Goal: Task Accomplishment & Management: Use online tool/utility

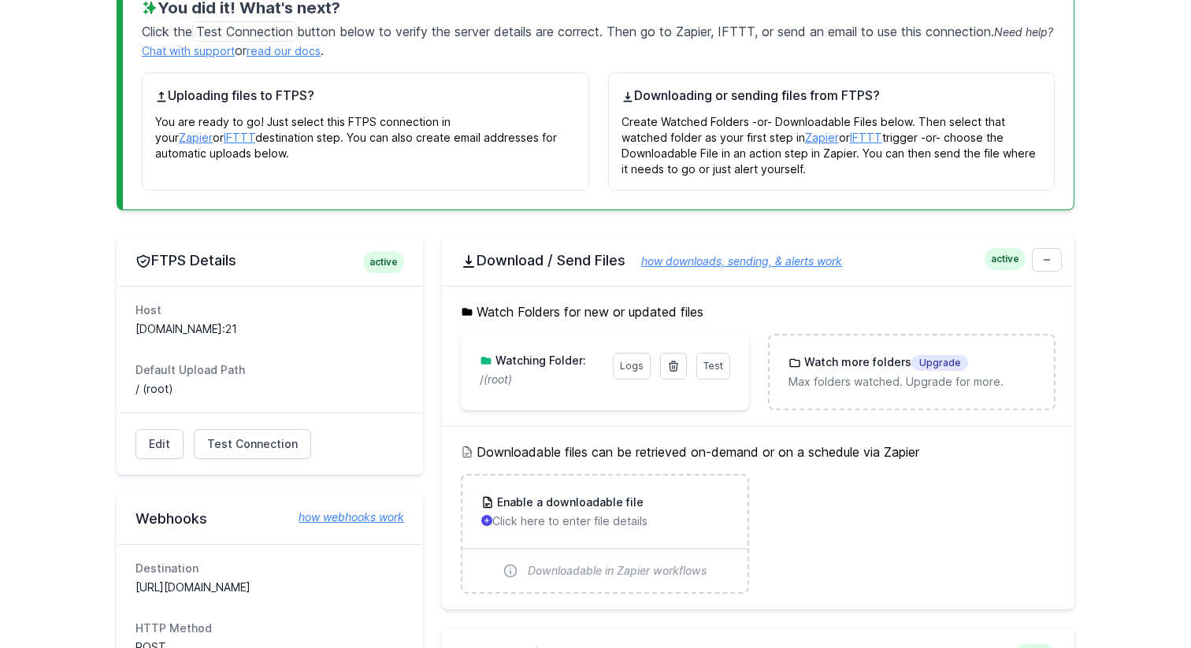
scroll to position [270, 0]
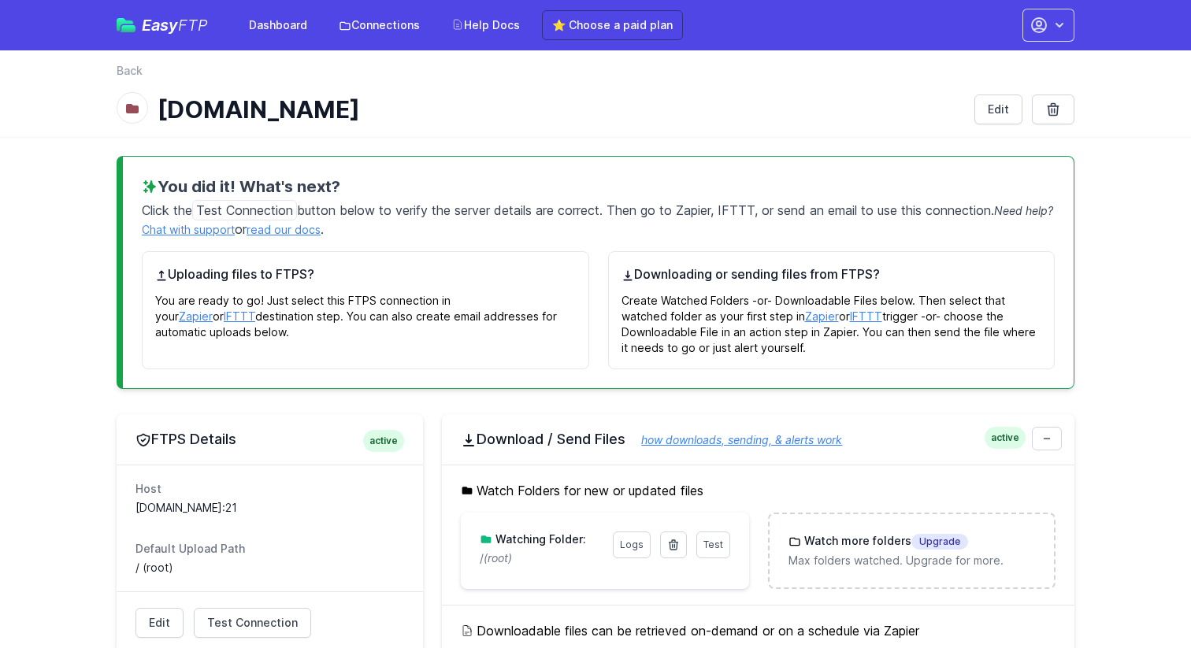
scroll to position [270, 0]
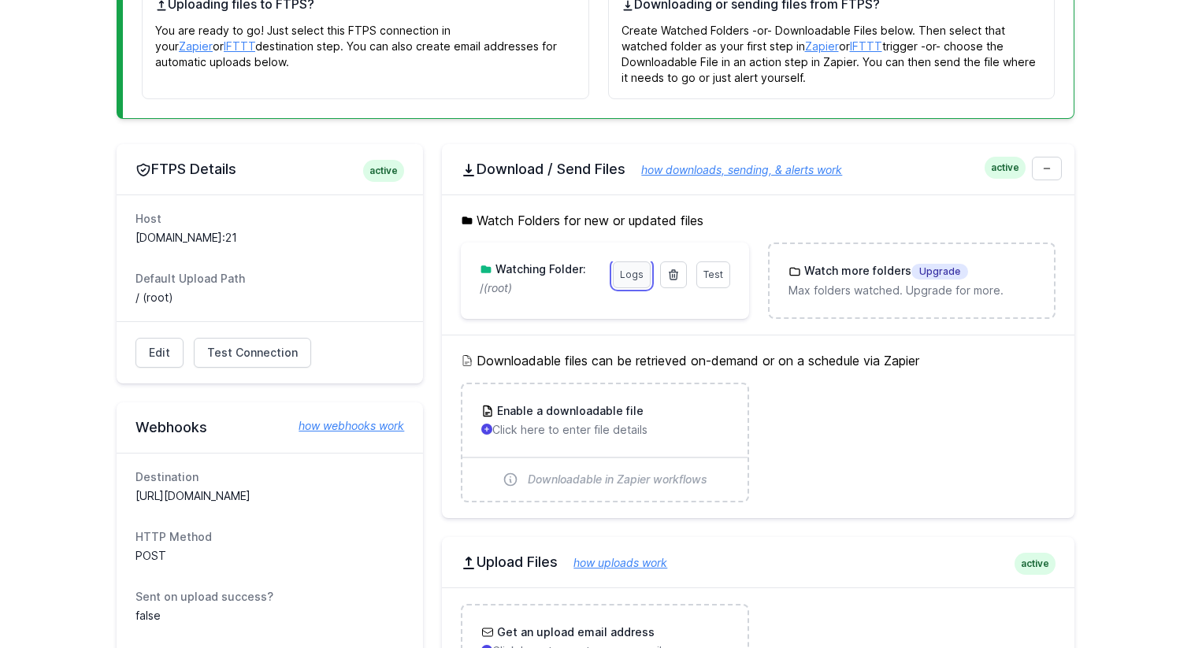
click at [631, 279] on link "Logs" at bounding box center [632, 274] width 38 height 27
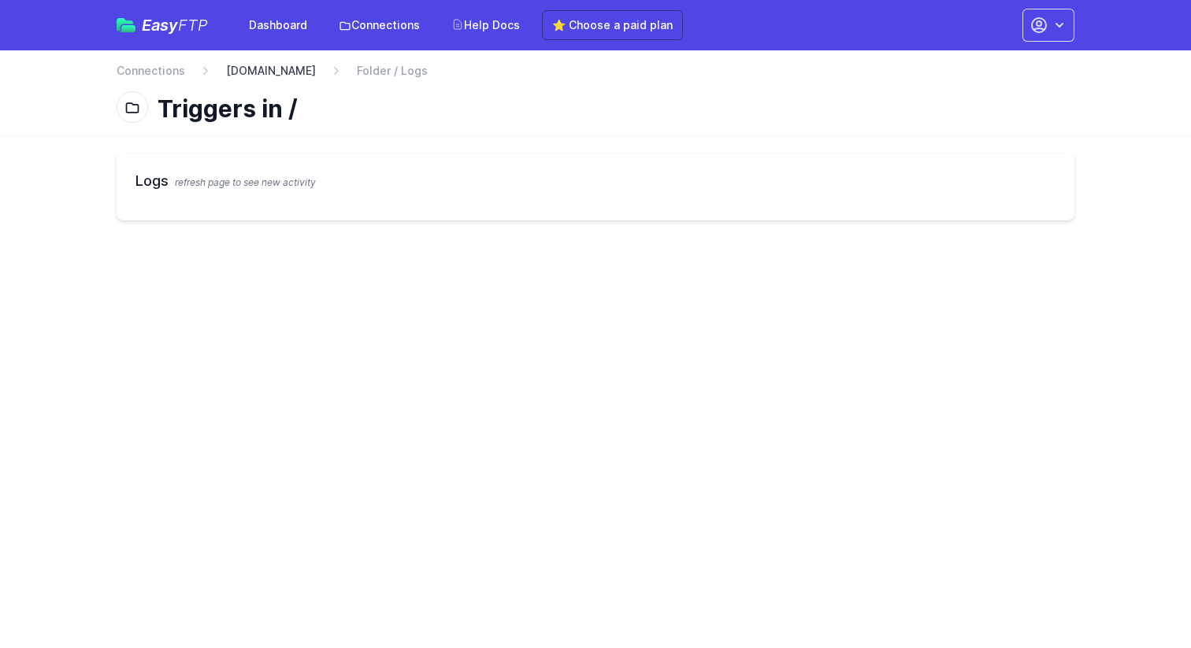
click at [303, 72] on link "[DOMAIN_NAME]" at bounding box center [271, 71] width 90 height 16
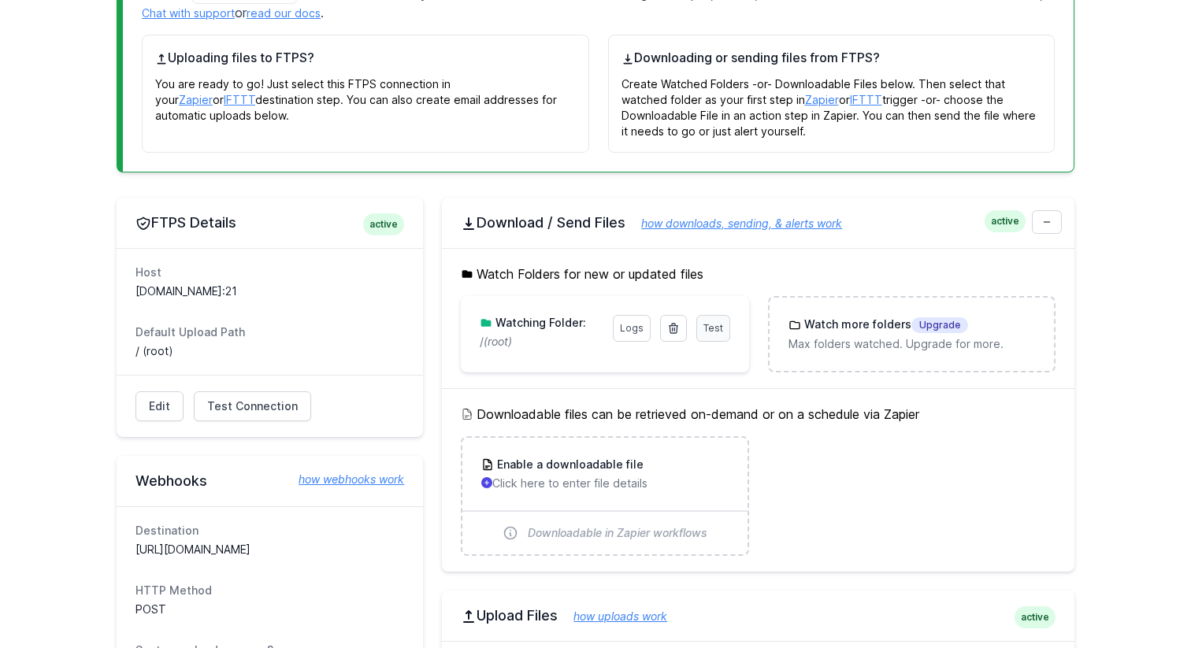
scroll to position [187, 0]
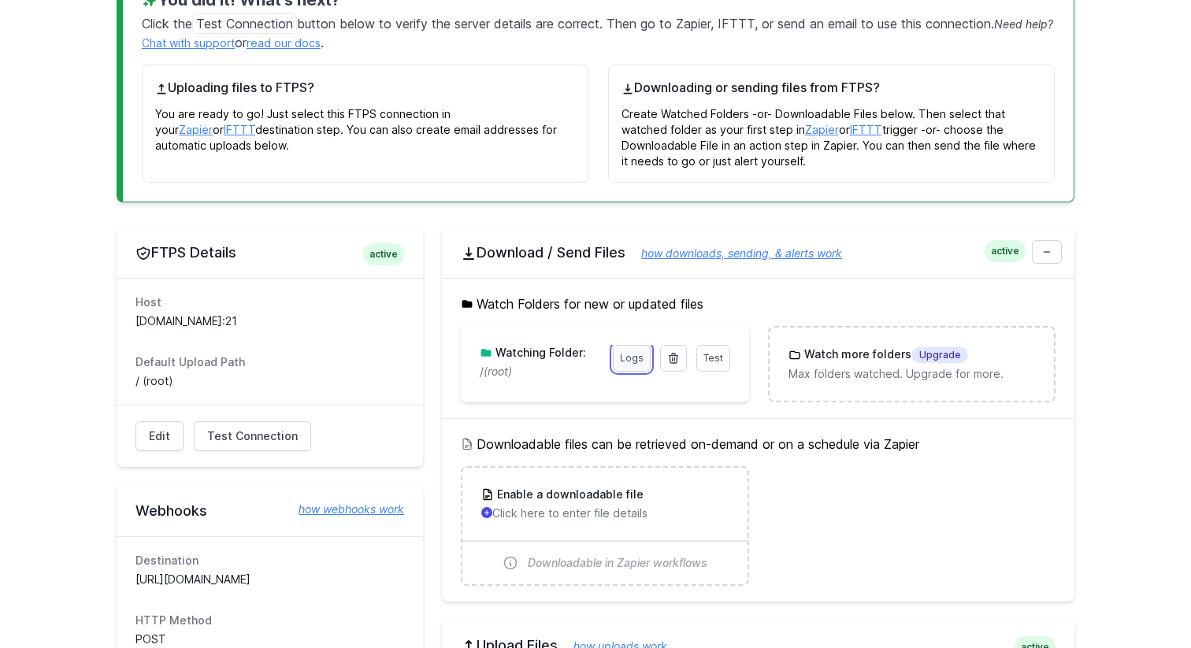
click at [631, 354] on link "Logs" at bounding box center [632, 358] width 38 height 27
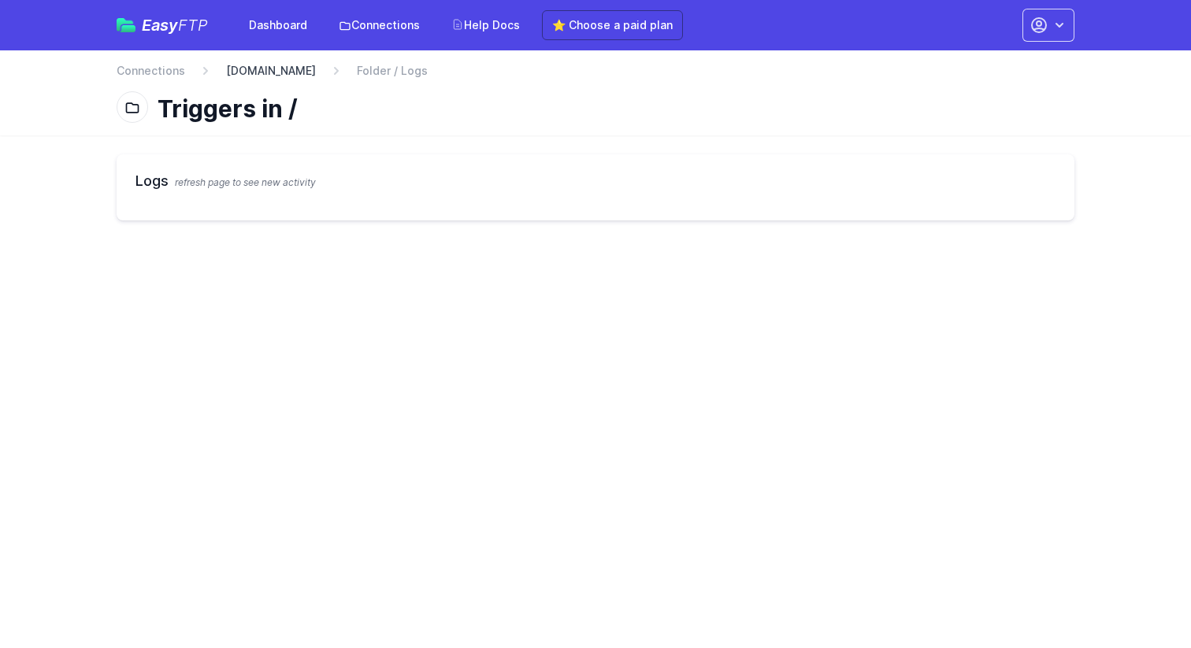
click at [316, 72] on link "[DOMAIN_NAME]" at bounding box center [271, 71] width 90 height 16
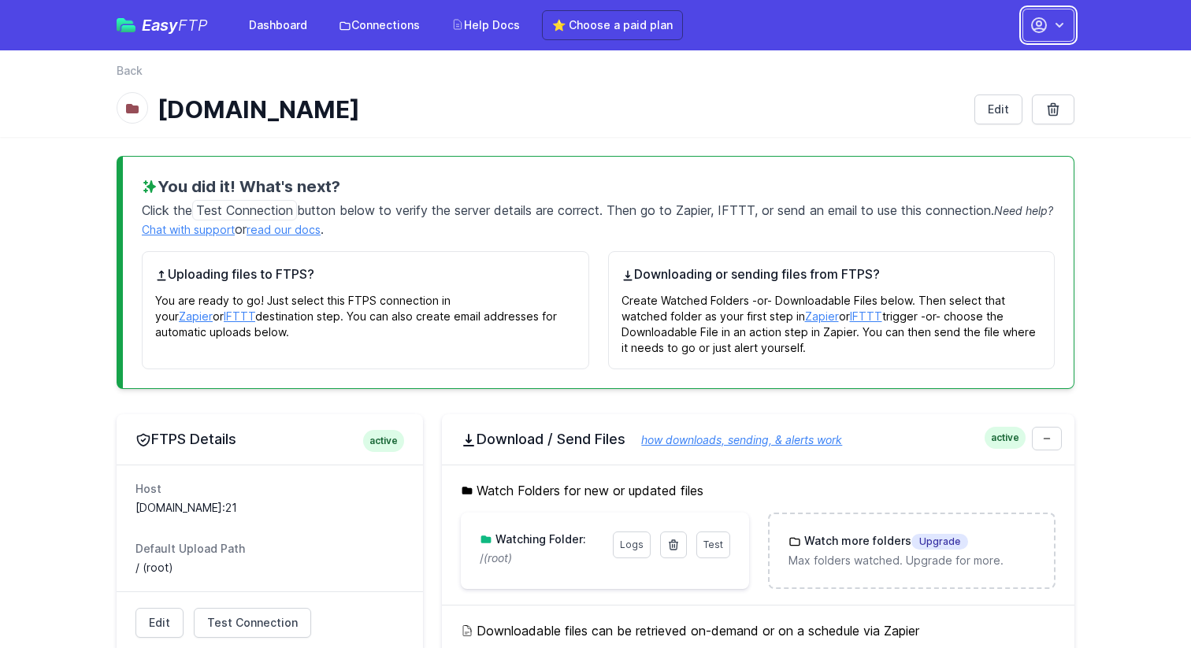
click at [1054, 25] on icon "button" at bounding box center [1059, 25] width 16 height 16
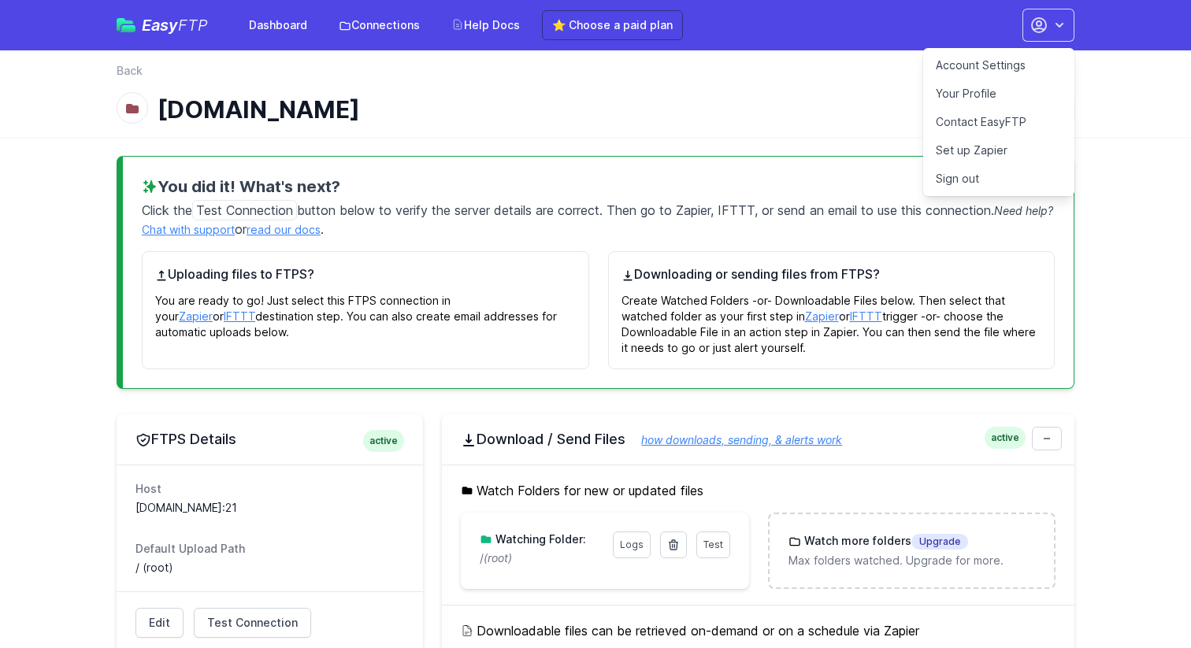
click at [1005, 66] on link "Account Settings" at bounding box center [998, 65] width 151 height 28
click at [755, 68] on nav "Back" at bounding box center [596, 75] width 958 height 25
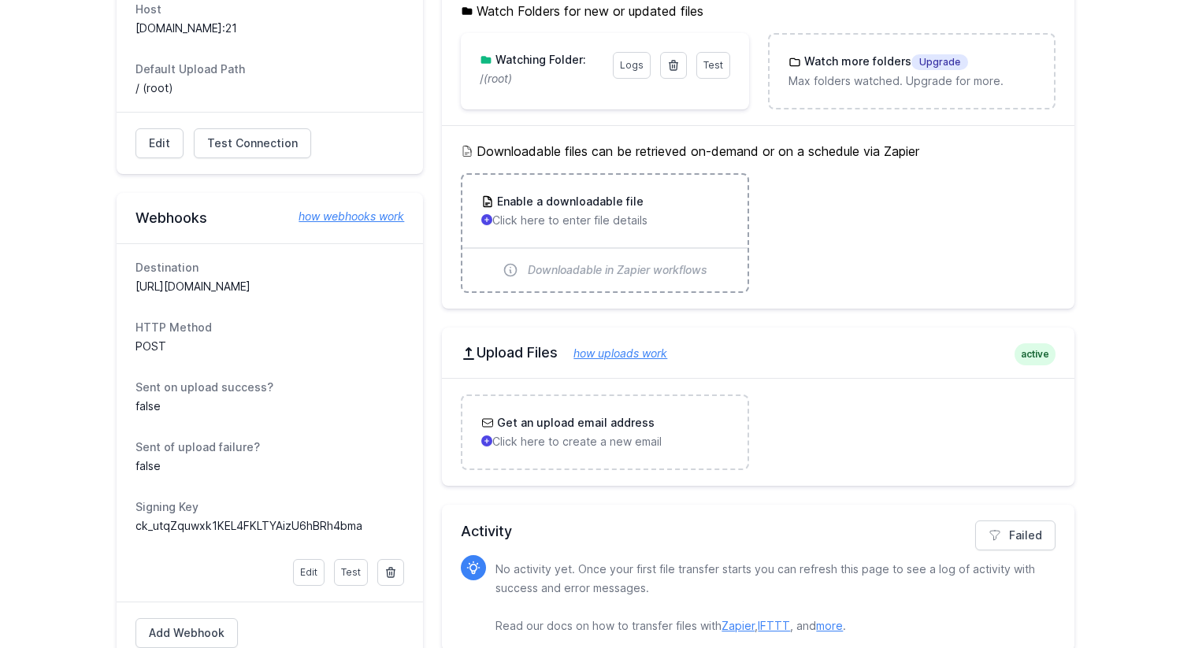
scroll to position [478, 0]
click at [639, 75] on link "Logs" at bounding box center [632, 67] width 38 height 27
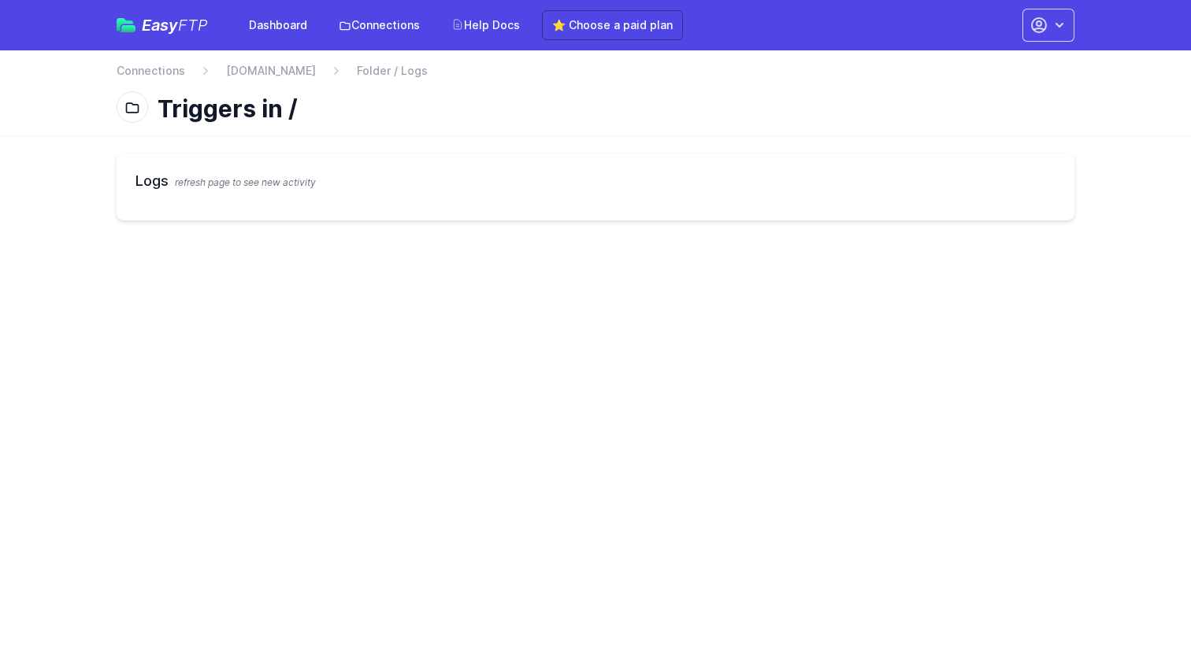
click at [283, 183] on span "refresh page to see new activity" at bounding box center [245, 182] width 141 height 12
click at [308, 74] on link "[DOMAIN_NAME]" at bounding box center [271, 71] width 90 height 16
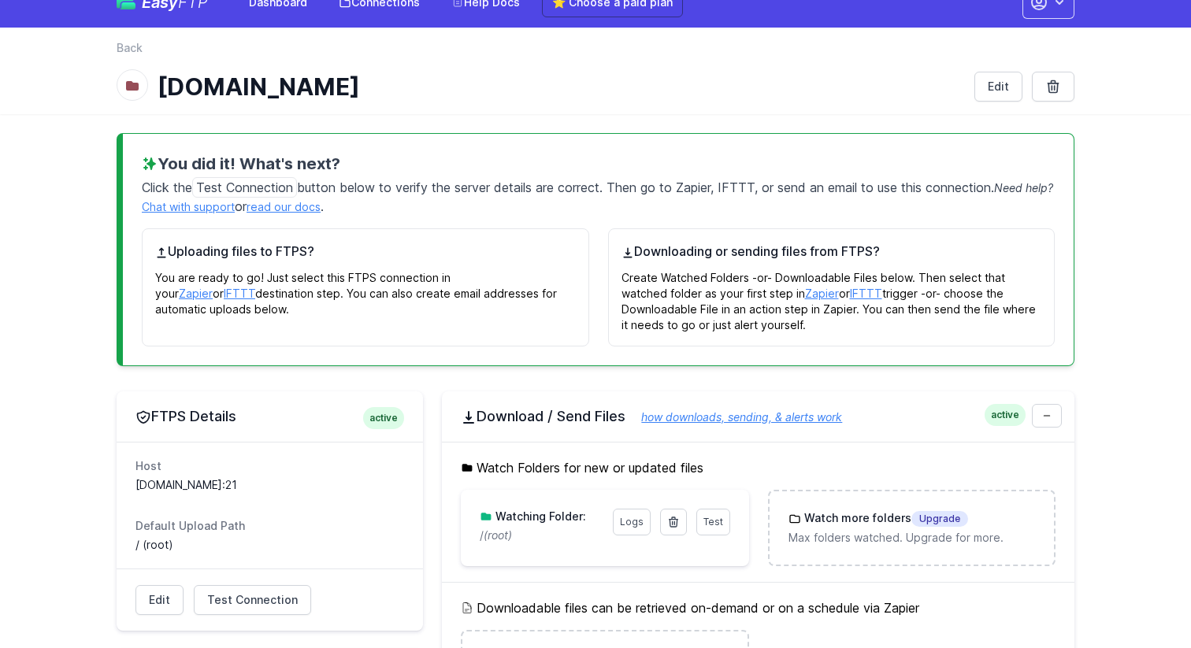
scroll to position [24, 0]
click at [258, 600] on span "Test Connection" at bounding box center [252, 599] width 91 height 16
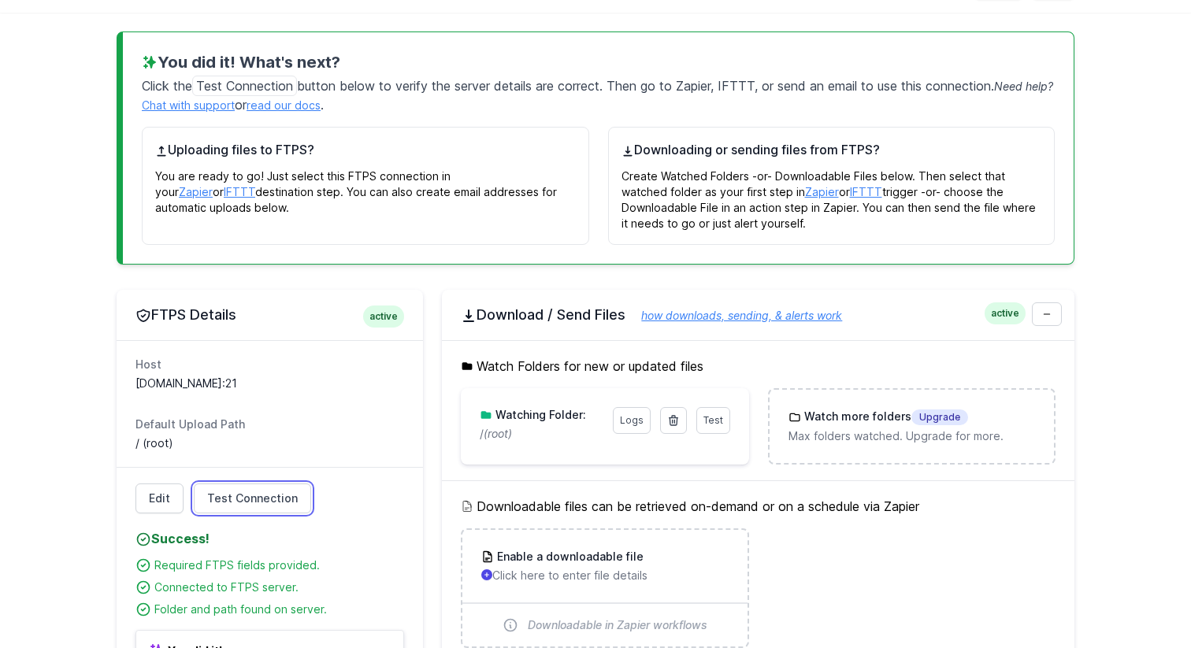
scroll to position [127, 0]
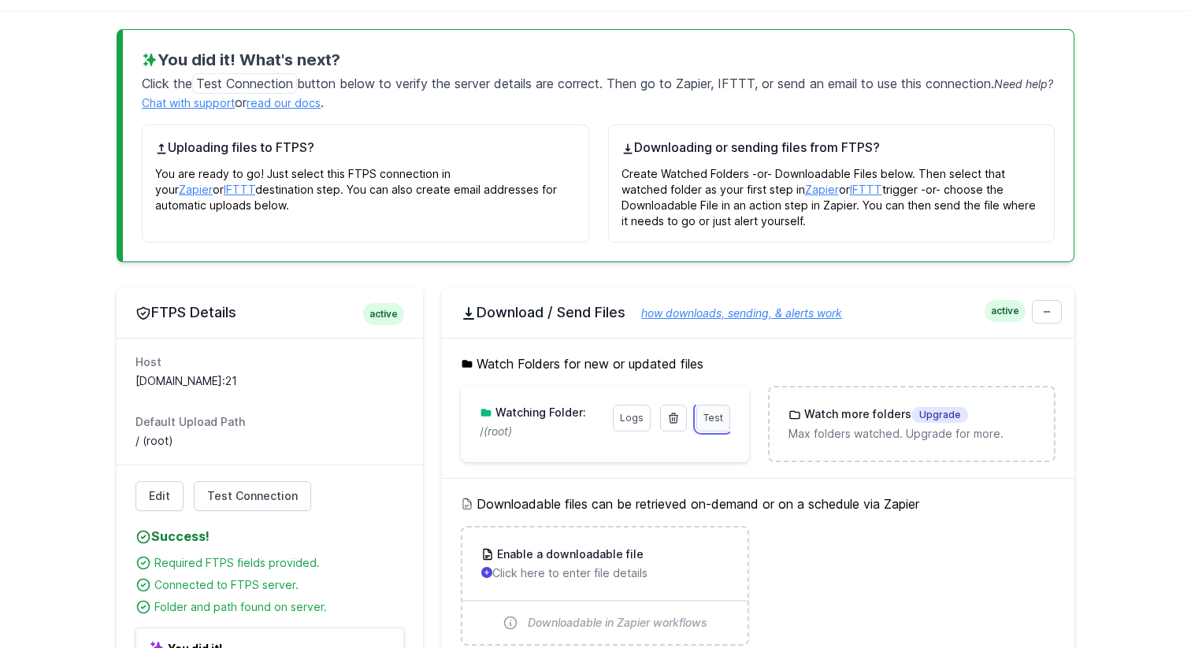
click at [728, 421] on link "Test" at bounding box center [713, 418] width 34 height 27
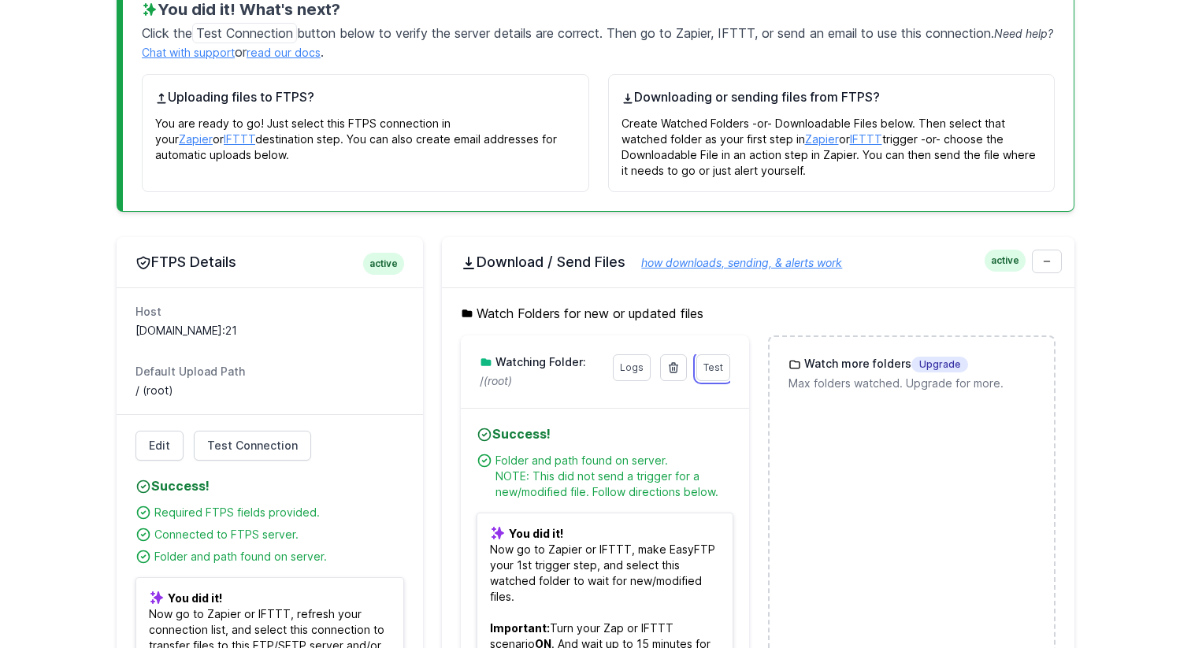
scroll to position [0, 0]
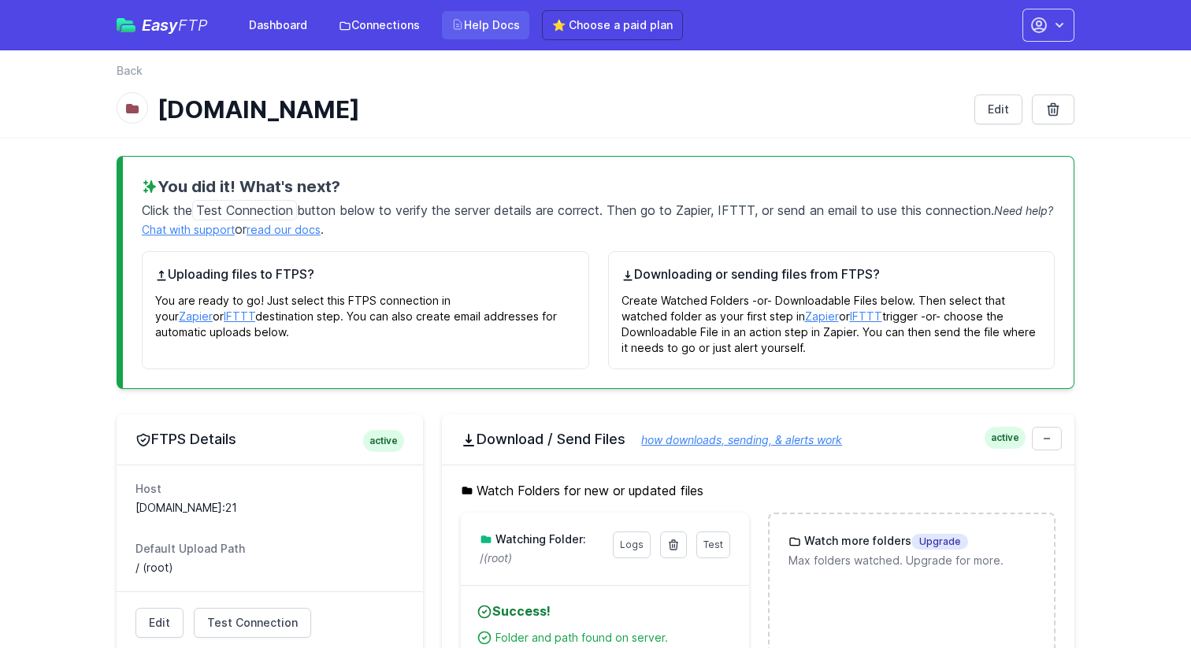
click at [495, 24] on link "Help Docs" at bounding box center [485, 25] width 87 height 28
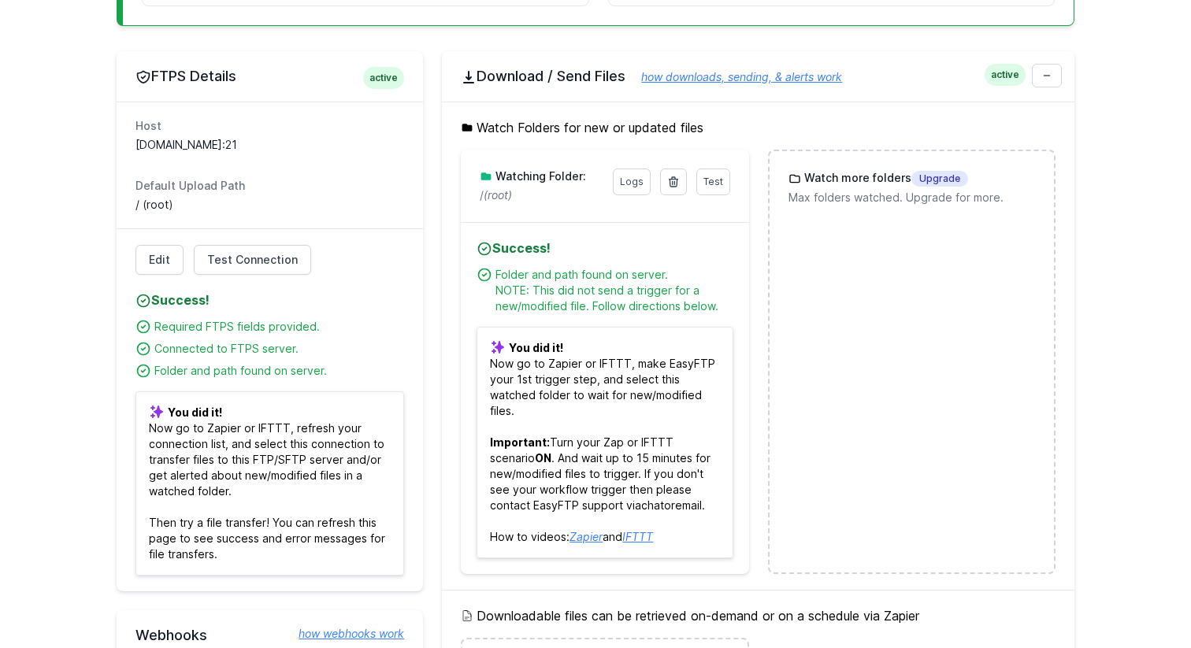
scroll to position [362, 0]
click at [627, 180] on link "Logs" at bounding box center [632, 182] width 38 height 27
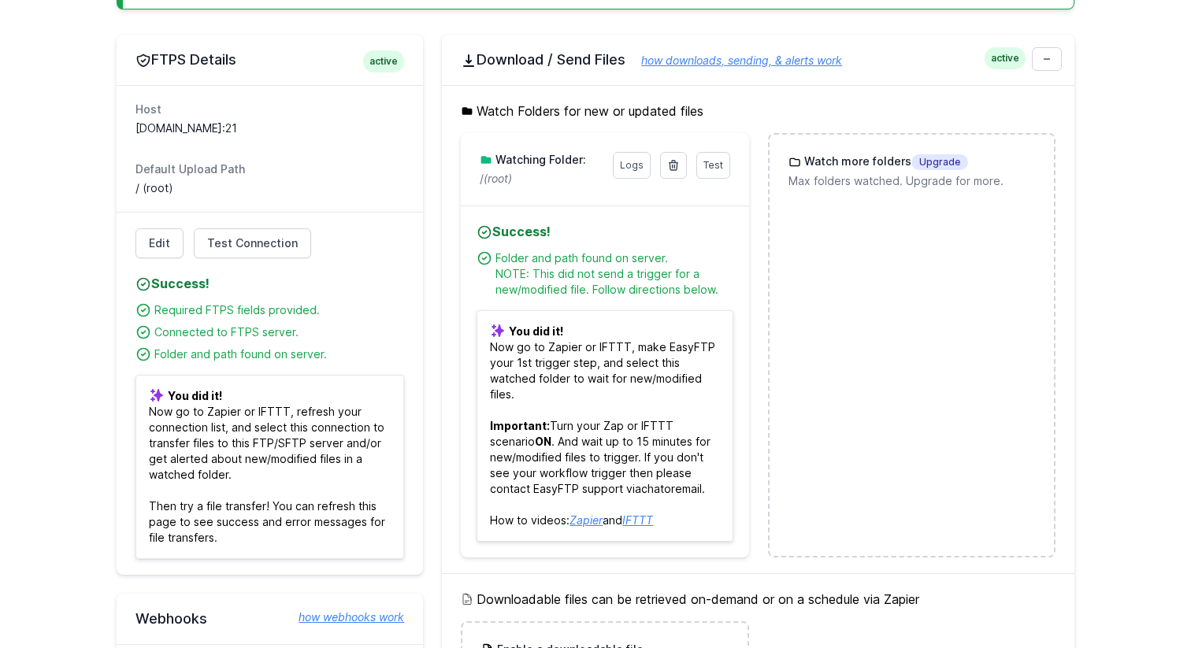
scroll to position [380, 0]
click at [1045, 58] on icon at bounding box center [1046, 58] width 9 height 9
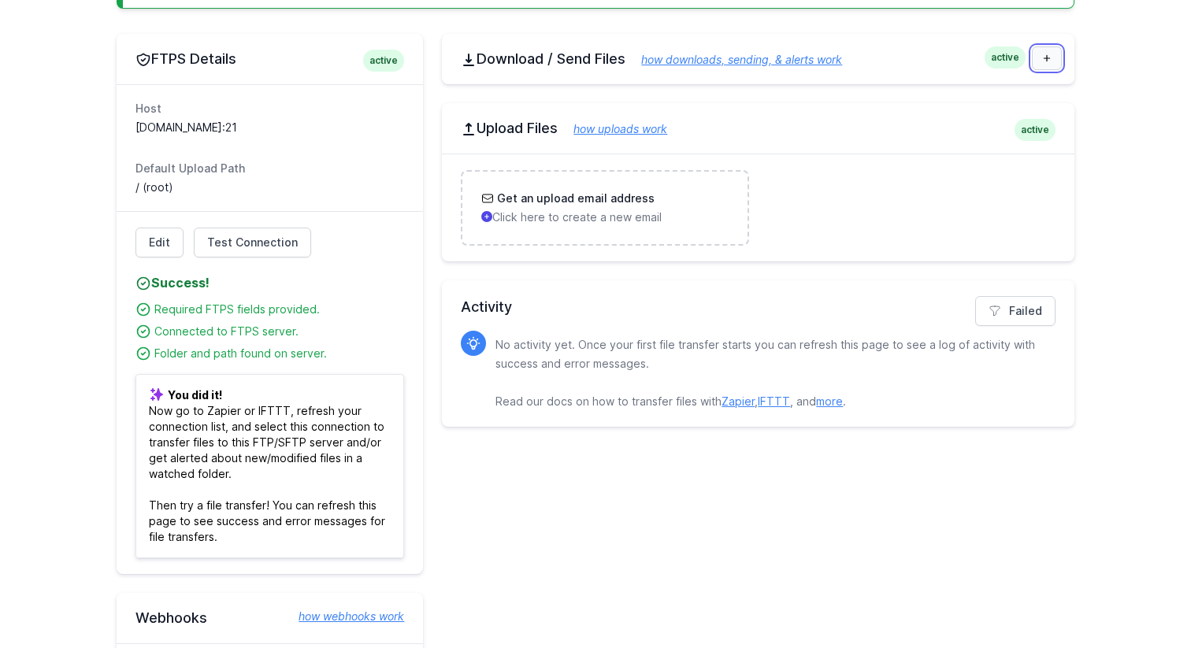
click at [1059, 61] on link at bounding box center [1047, 58] width 30 height 24
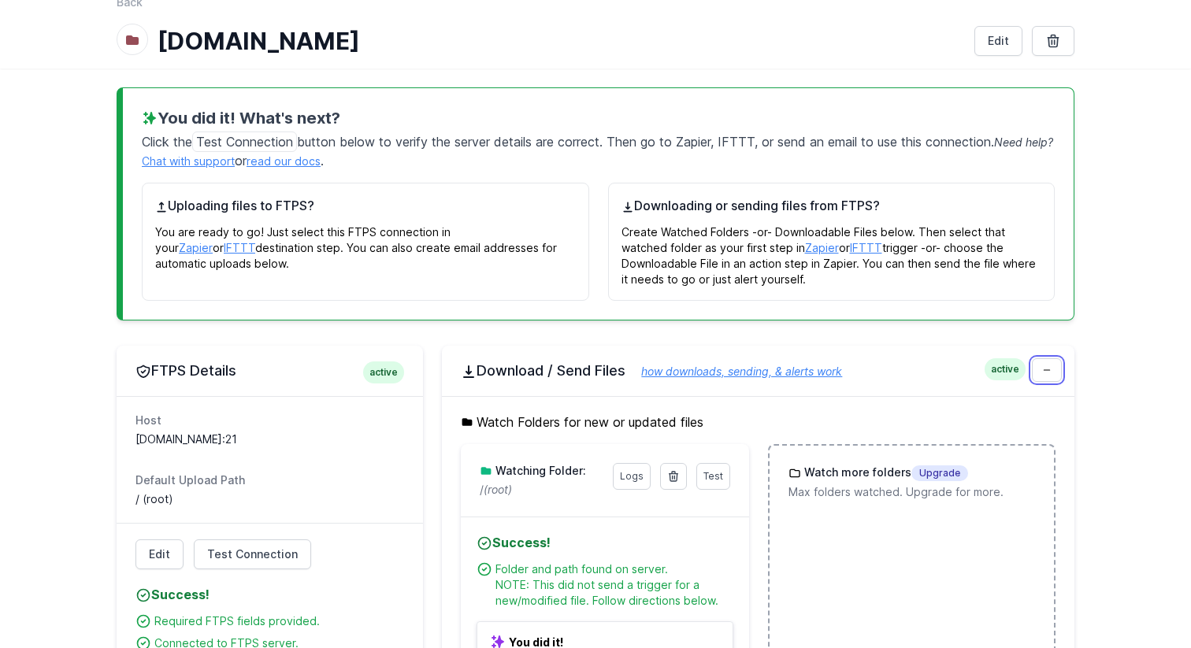
scroll to position [0, 0]
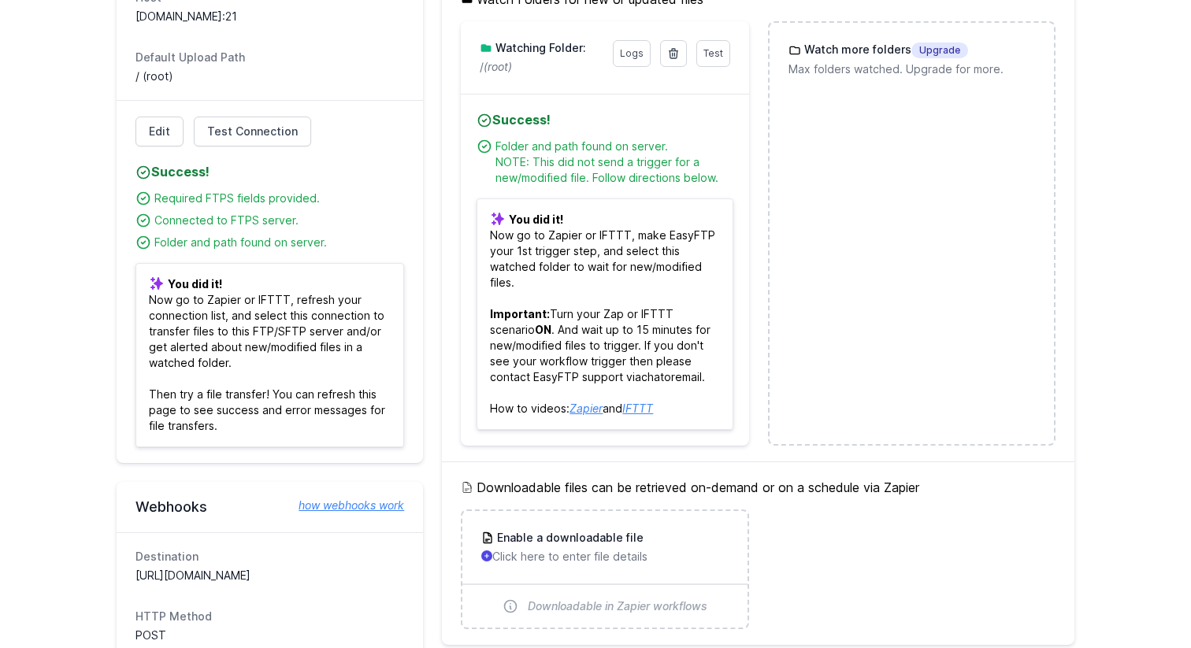
scroll to position [490, 0]
click at [636, 59] on link "Logs" at bounding box center [632, 55] width 38 height 27
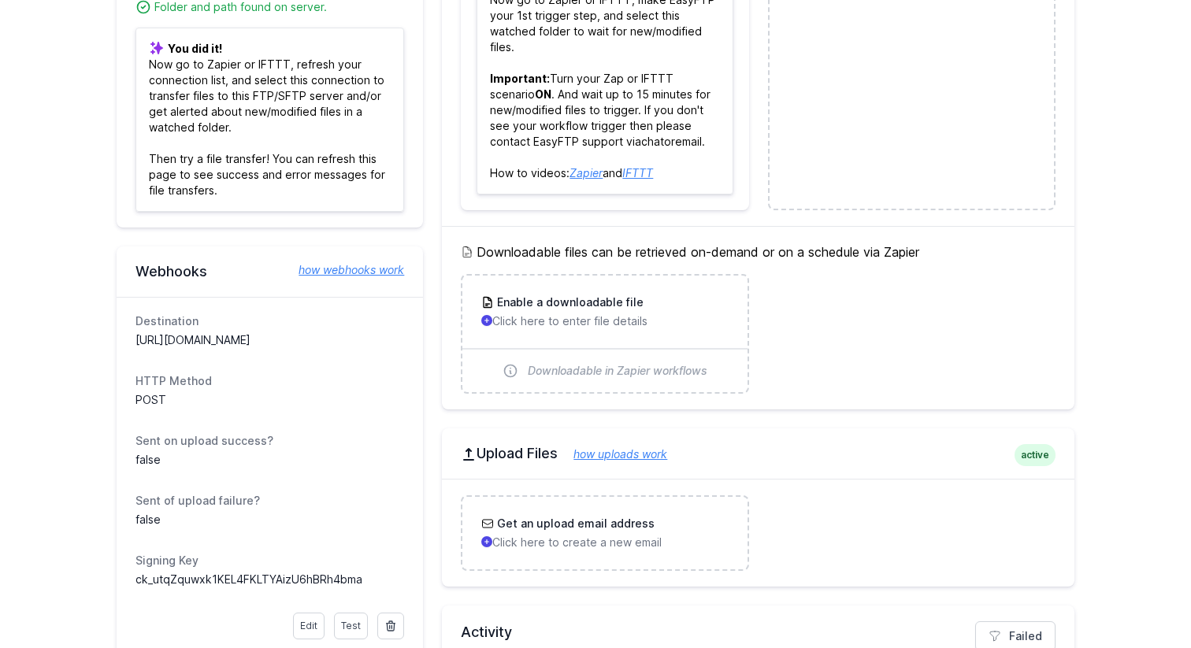
scroll to position [739, 0]
